Goal: Transaction & Acquisition: Purchase product/service

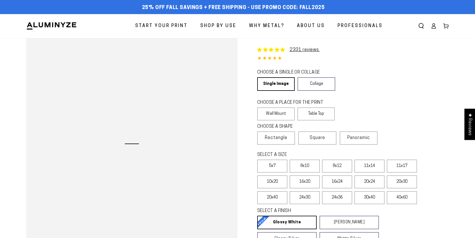
select select "**********"
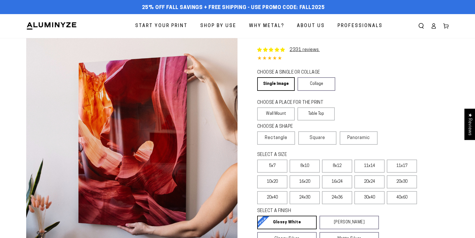
click at [433, 26] on icon at bounding box center [434, 27] width 4 height 2
click at [432, 26] on icon at bounding box center [434, 26] width 6 height 6
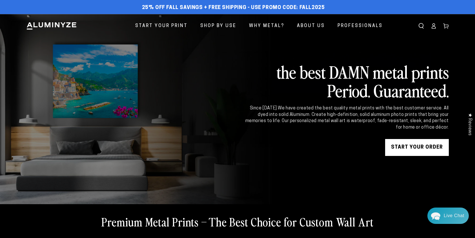
click at [432, 25] on icon at bounding box center [434, 26] width 6 height 6
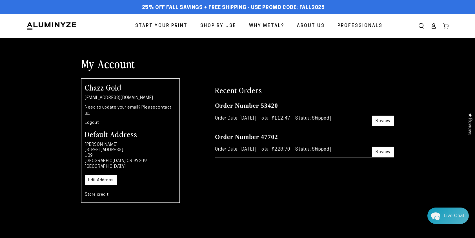
click at [99, 192] on link "Store credit" at bounding box center [97, 194] width 24 height 4
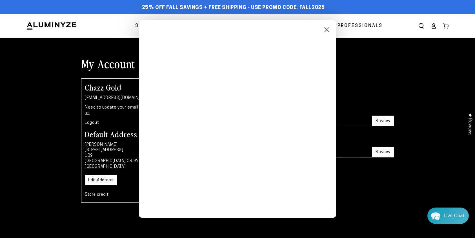
click at [325, 30] on button "Close Modal" at bounding box center [327, 30] width 10 height 10
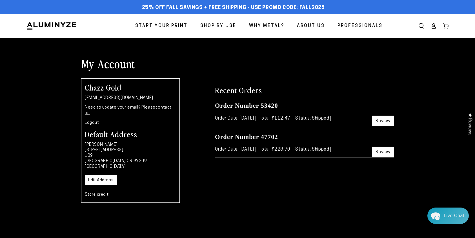
click at [448, 25] on icon at bounding box center [446, 26] width 6 height 6
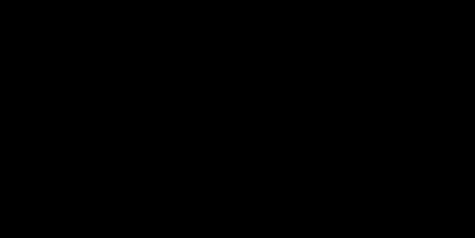
scroll to position [0, 0]
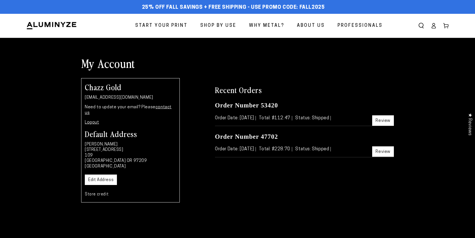
click at [434, 24] on icon at bounding box center [434, 26] width 6 height 6
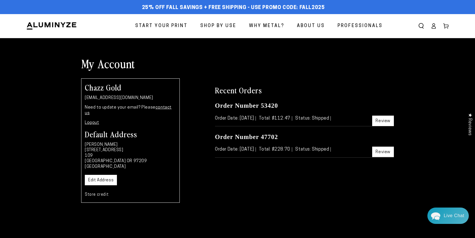
click at [88, 121] on link "Logout" at bounding box center [92, 123] width 14 height 4
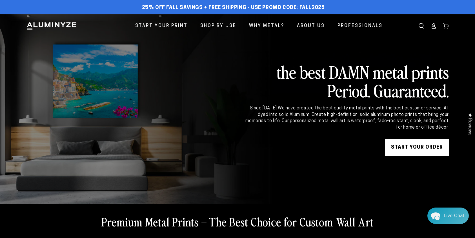
click at [434, 24] on ellipse at bounding box center [433, 25] width 2 height 2
click at [420, 139] on link "START YOUR Order" at bounding box center [417, 147] width 64 height 17
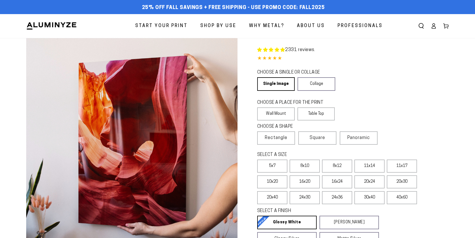
select select "**********"
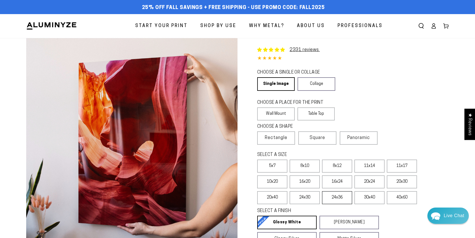
click at [331, 198] on label "24x36" at bounding box center [337, 197] width 30 height 13
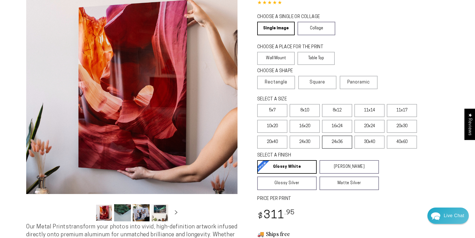
scroll to position [55, 0]
click at [297, 143] on label "24x30" at bounding box center [305, 142] width 30 height 13
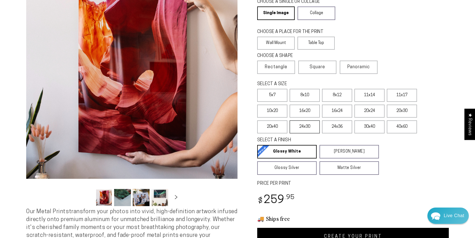
scroll to position [69, 0]
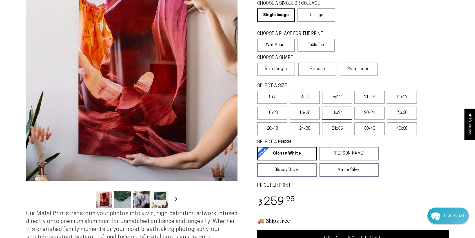
click at [339, 113] on label "16x24" at bounding box center [337, 112] width 30 height 13
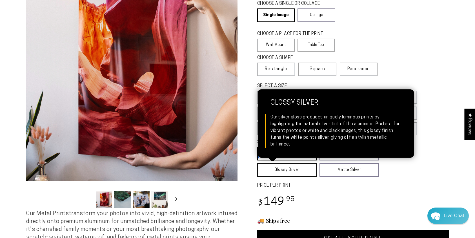
click at [276, 172] on link "Glossy Silver Glossy Silver Our silver gloss produces uniquely luminous prints …" at bounding box center [286, 170] width 59 height 14
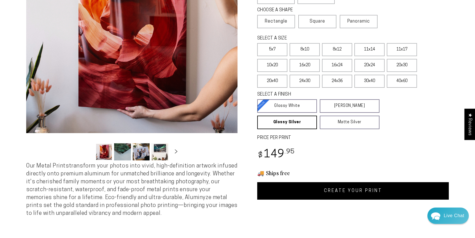
scroll to position [114, 0]
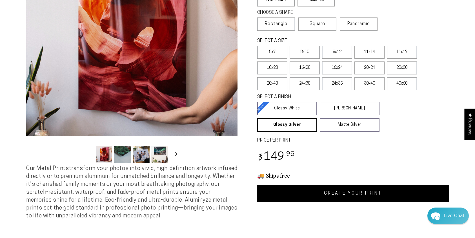
click at [357, 193] on link "CREATE YOUR PRINT" at bounding box center [353, 192] width 192 height 17
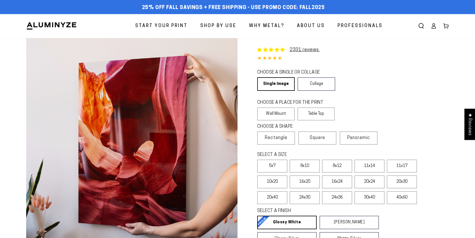
scroll to position [114, 0]
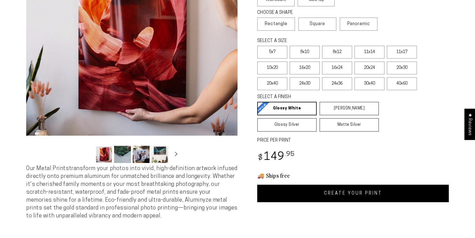
select select "**********"
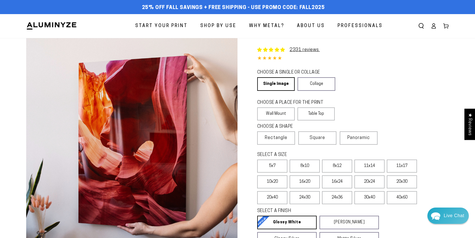
click at [445, 26] on icon at bounding box center [446, 26] width 6 height 6
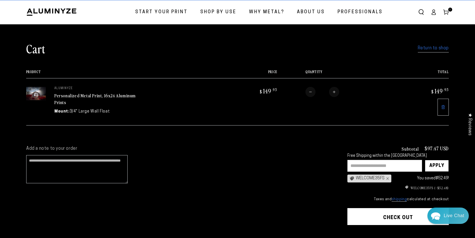
scroll to position [14, 0]
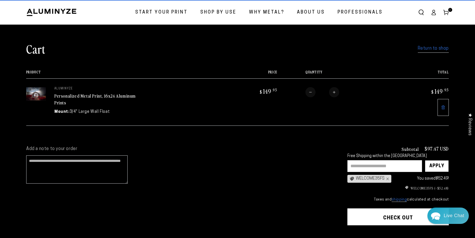
click at [400, 215] on button "Check out" at bounding box center [397, 216] width 101 height 17
